Goal: Task Accomplishment & Management: Use online tool/utility

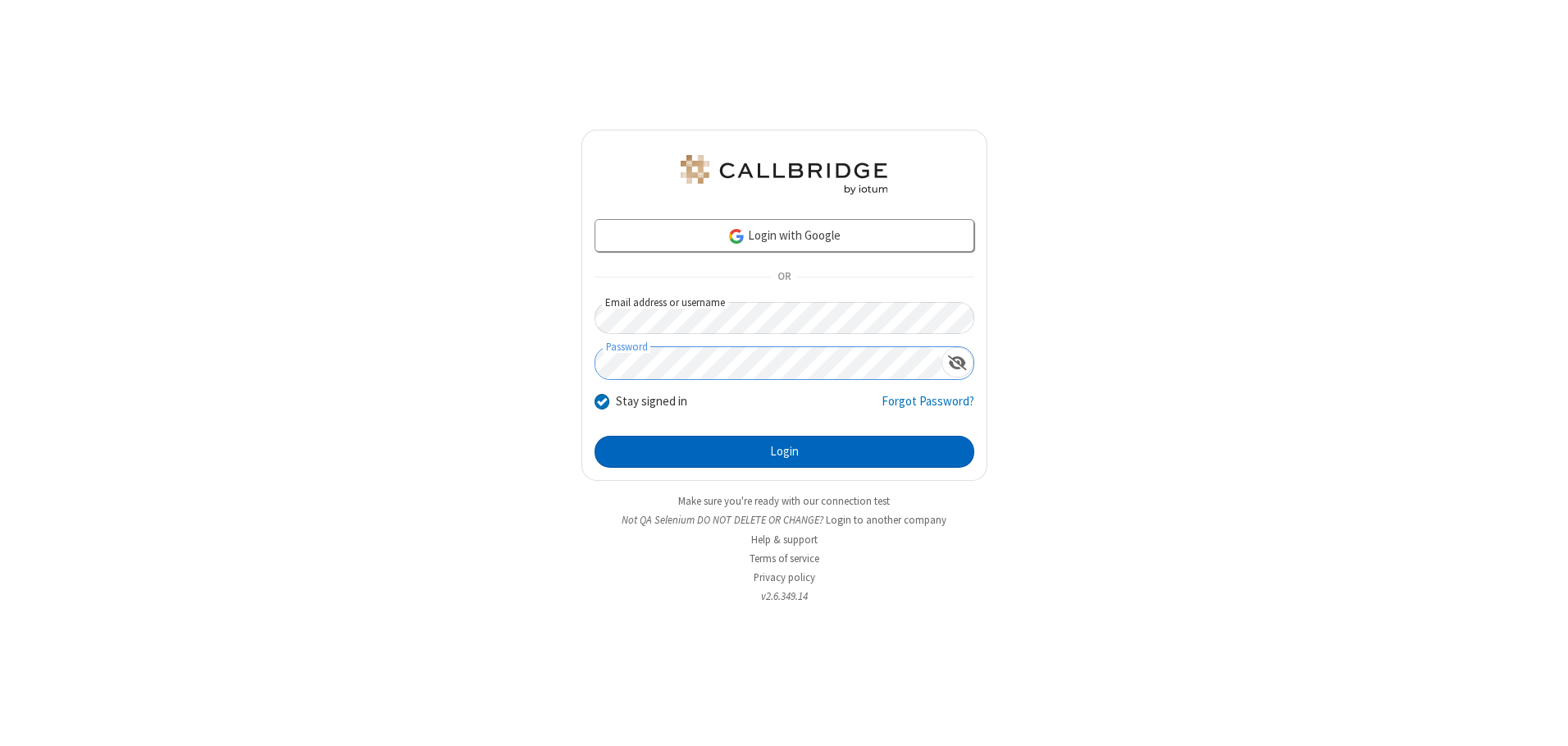
click at [784, 451] on button "Login" at bounding box center [784, 452] width 380 height 33
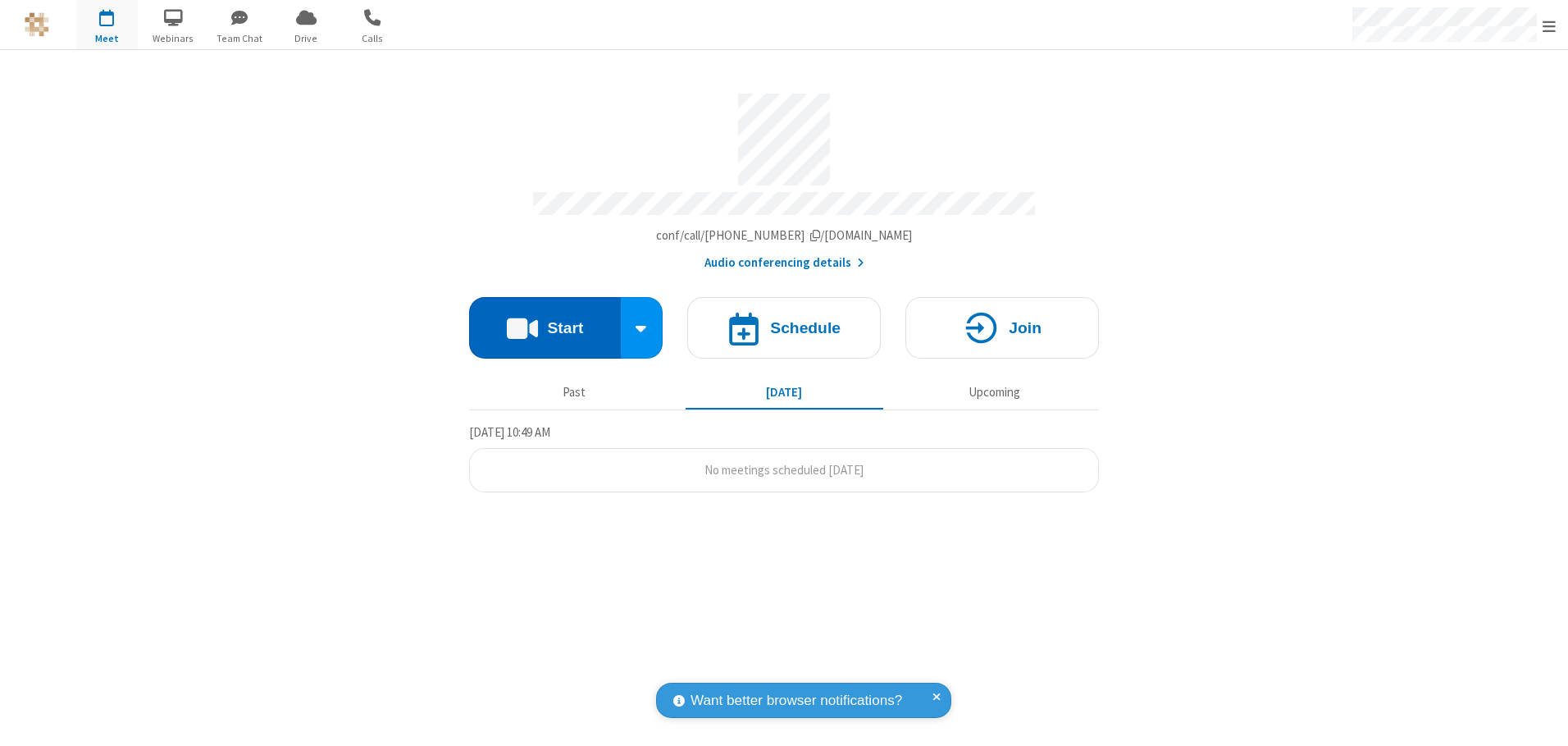
click at [545, 321] on button "Start" at bounding box center [545, 327] width 152 height 62
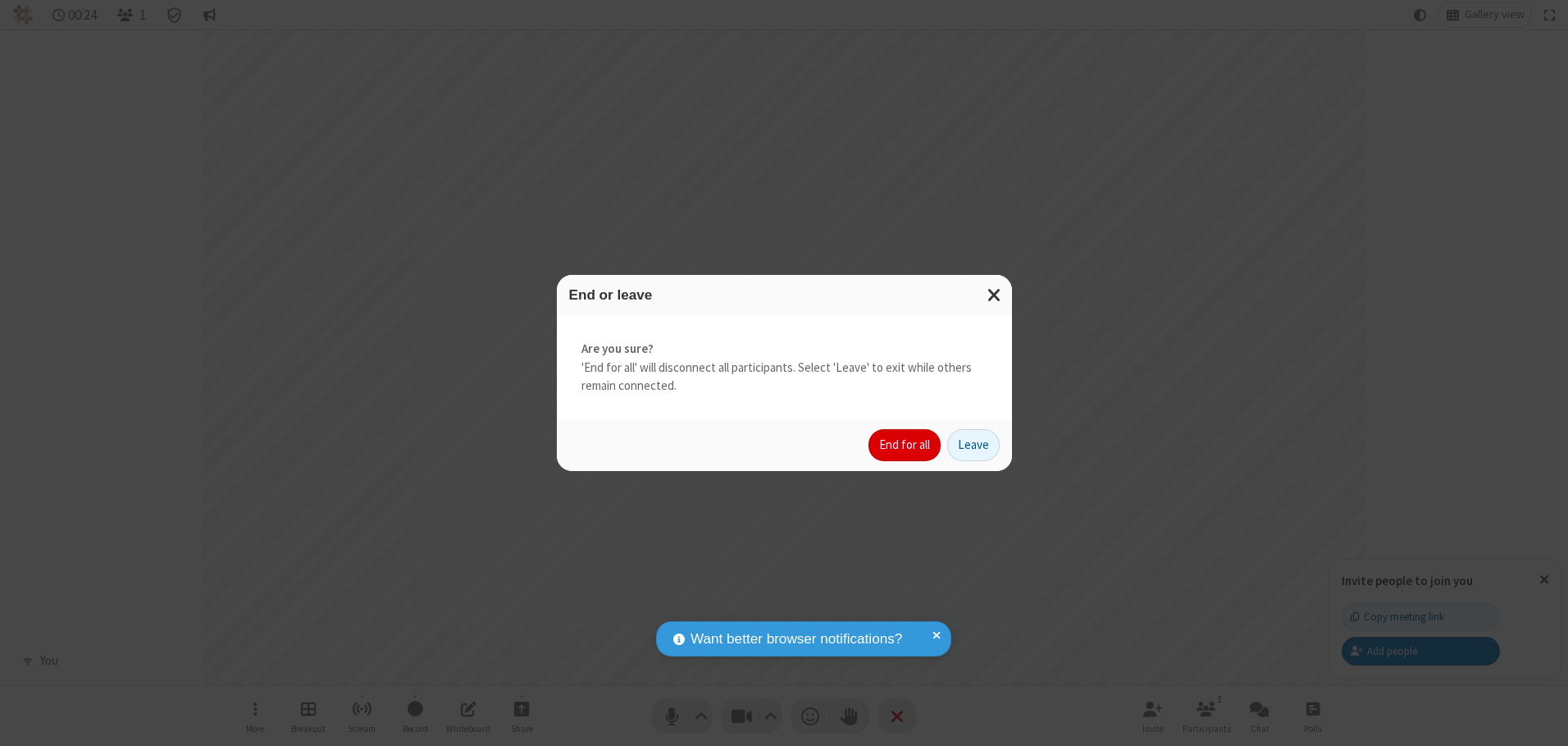
click at [906, 444] on button "End for all" at bounding box center [905, 446] width 73 height 33
